Goal: Subscribe to service/newsletter

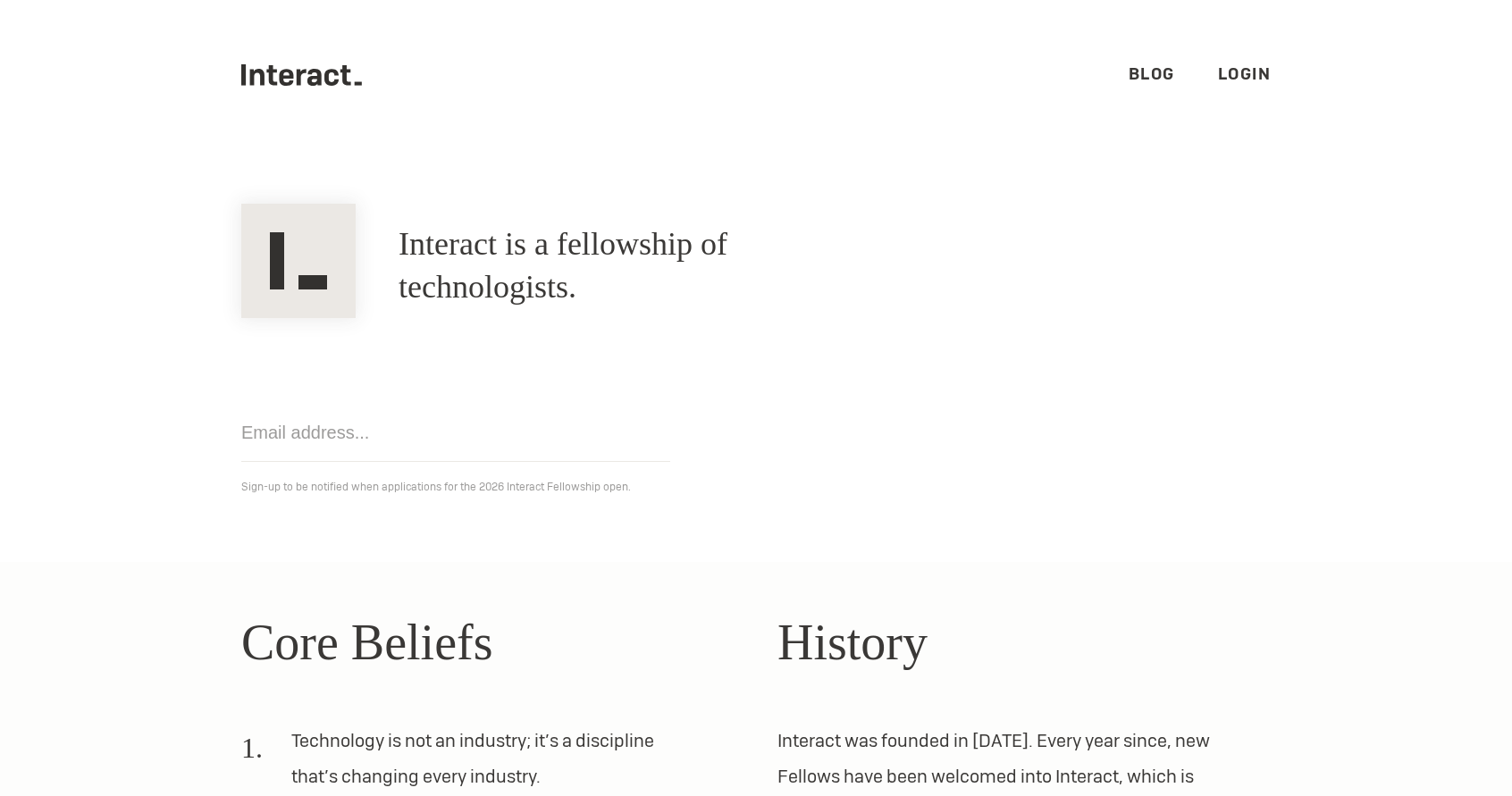
click at [358, 446] on input "email" at bounding box center [455, 433] width 429 height 58
click at [453, 450] on input "nba@biodavinci.ai" at bounding box center [455, 433] width 429 height 58
click at [388, 437] on input "nba@biodavinci.ai" at bounding box center [455, 433] width 429 height 58
type input "nba@biodavinci.ai"
click input "Get notified" at bounding box center [0, 0] width 0 height 0
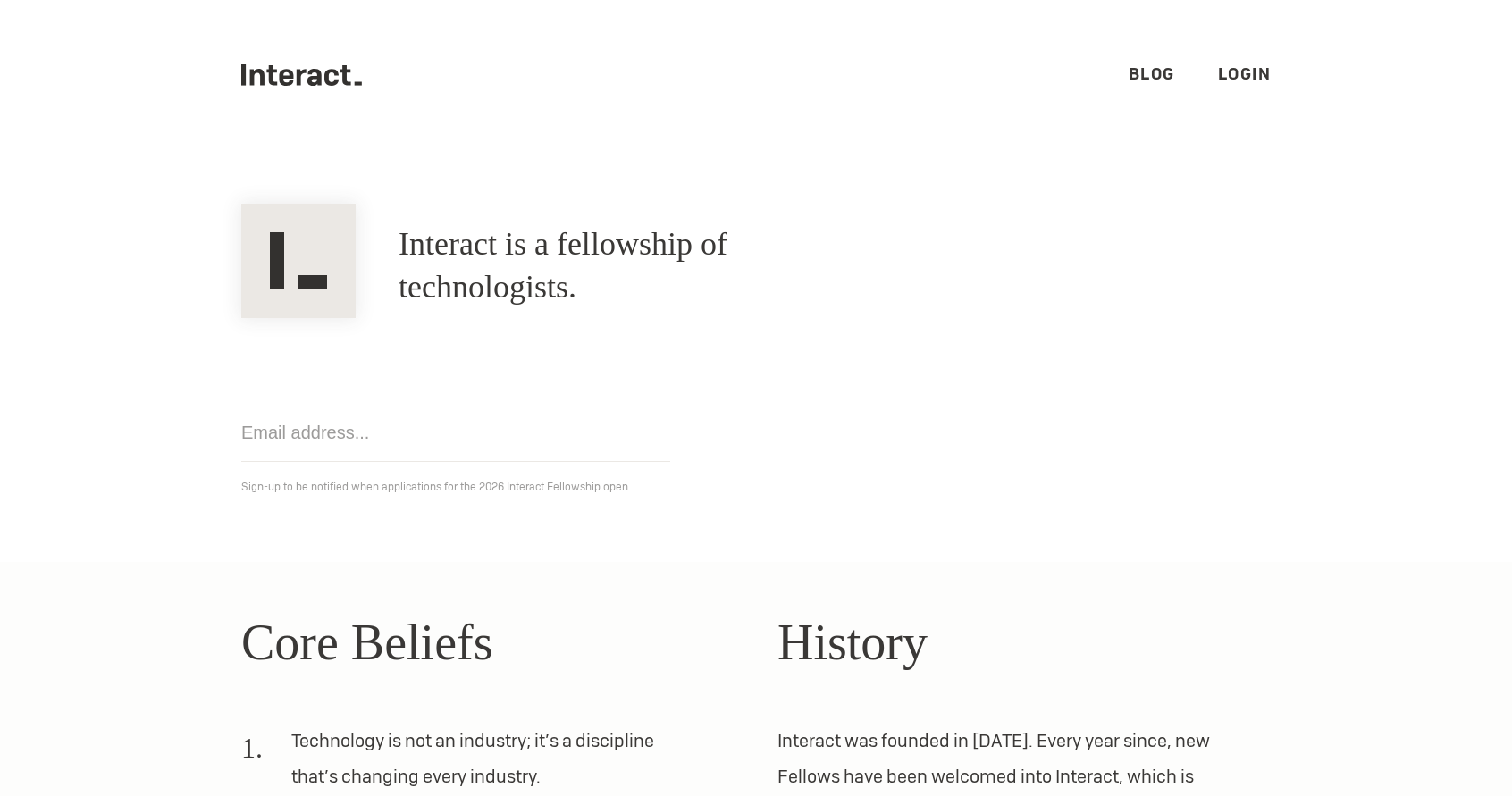
click at [1155, 84] on link "Blog" at bounding box center [1153, 74] width 47 height 21
